Goal: Find specific page/section: Find specific page/section

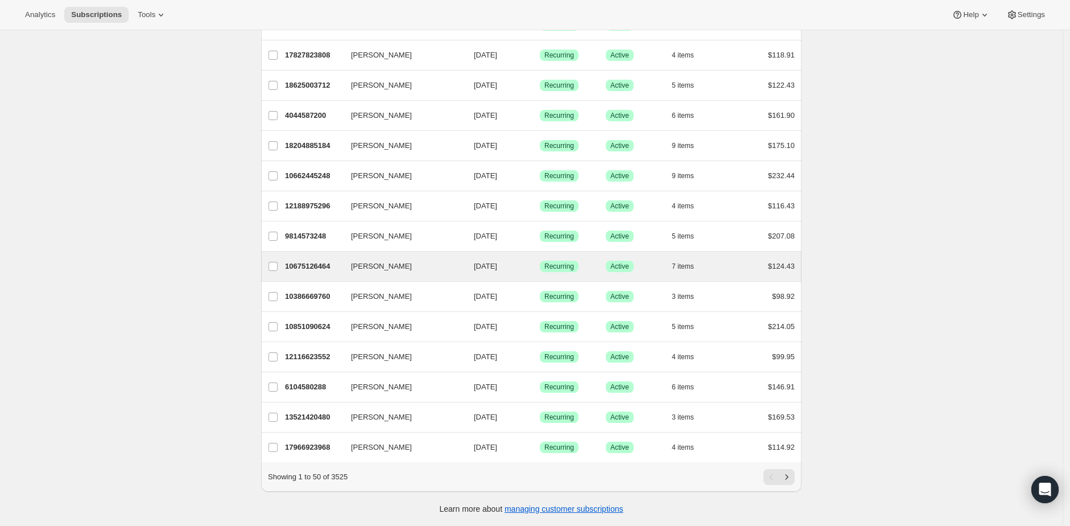
scroll to position [1181, 0]
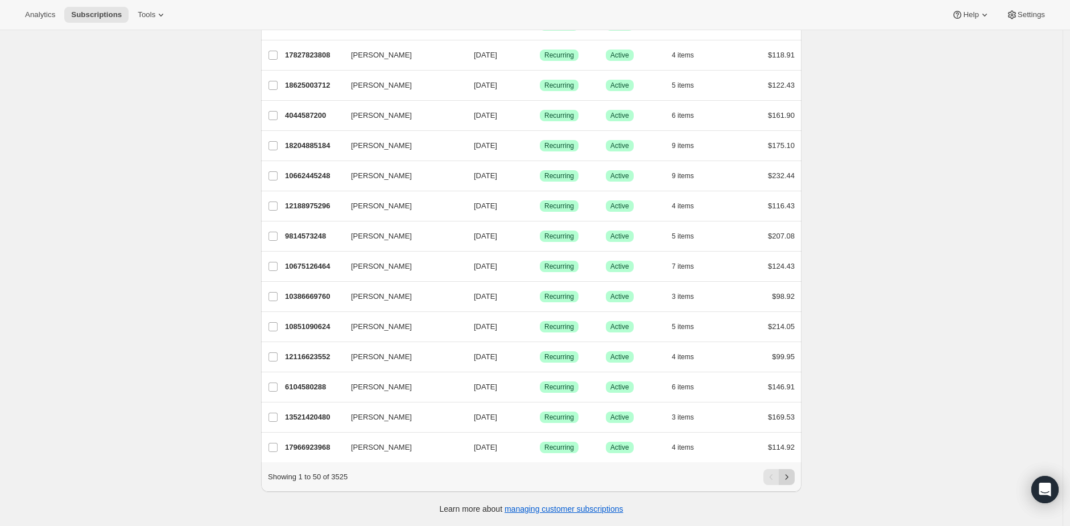
click at [795, 480] on button "Next" at bounding box center [787, 477] width 16 height 16
click at [771, 480] on icon "Previous" at bounding box center [771, 476] width 11 height 11
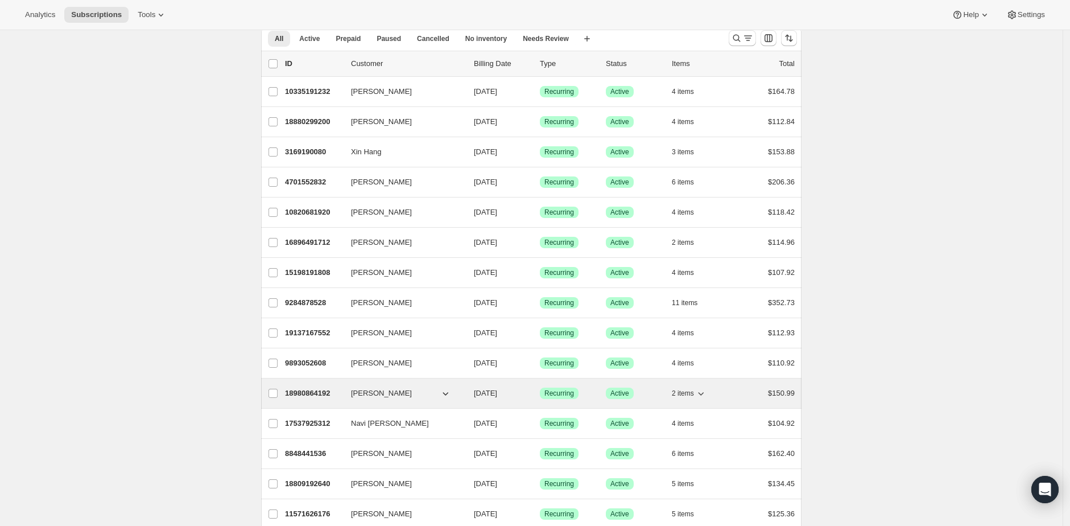
scroll to position [0, 0]
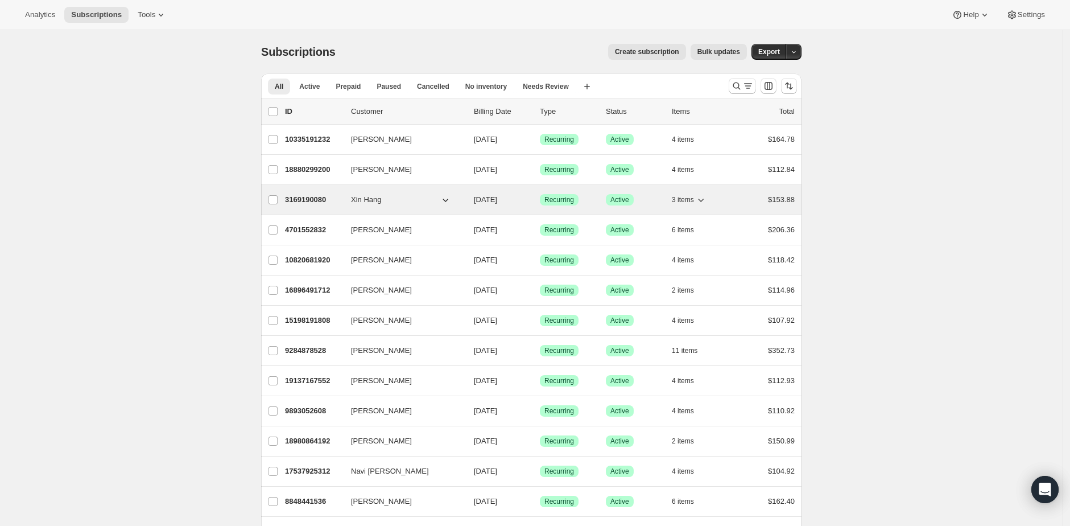
click at [360, 202] on span "Xin Hang" at bounding box center [366, 199] width 30 height 11
click at [315, 196] on p "3169190080" at bounding box center [313, 199] width 57 height 11
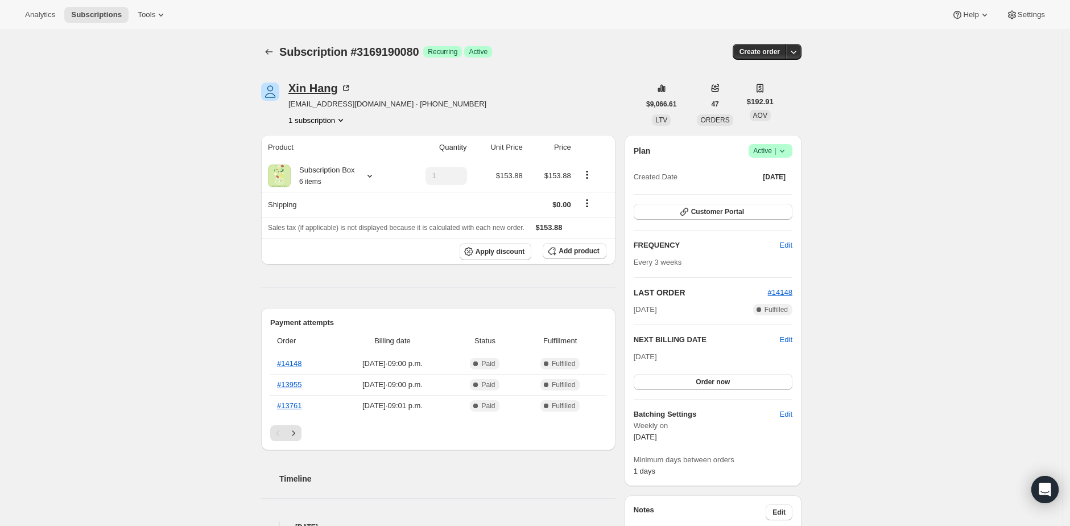
click at [317, 82] on div "Xin Hang" at bounding box center [319, 87] width 63 height 11
